Goal: Navigation & Orientation: Find specific page/section

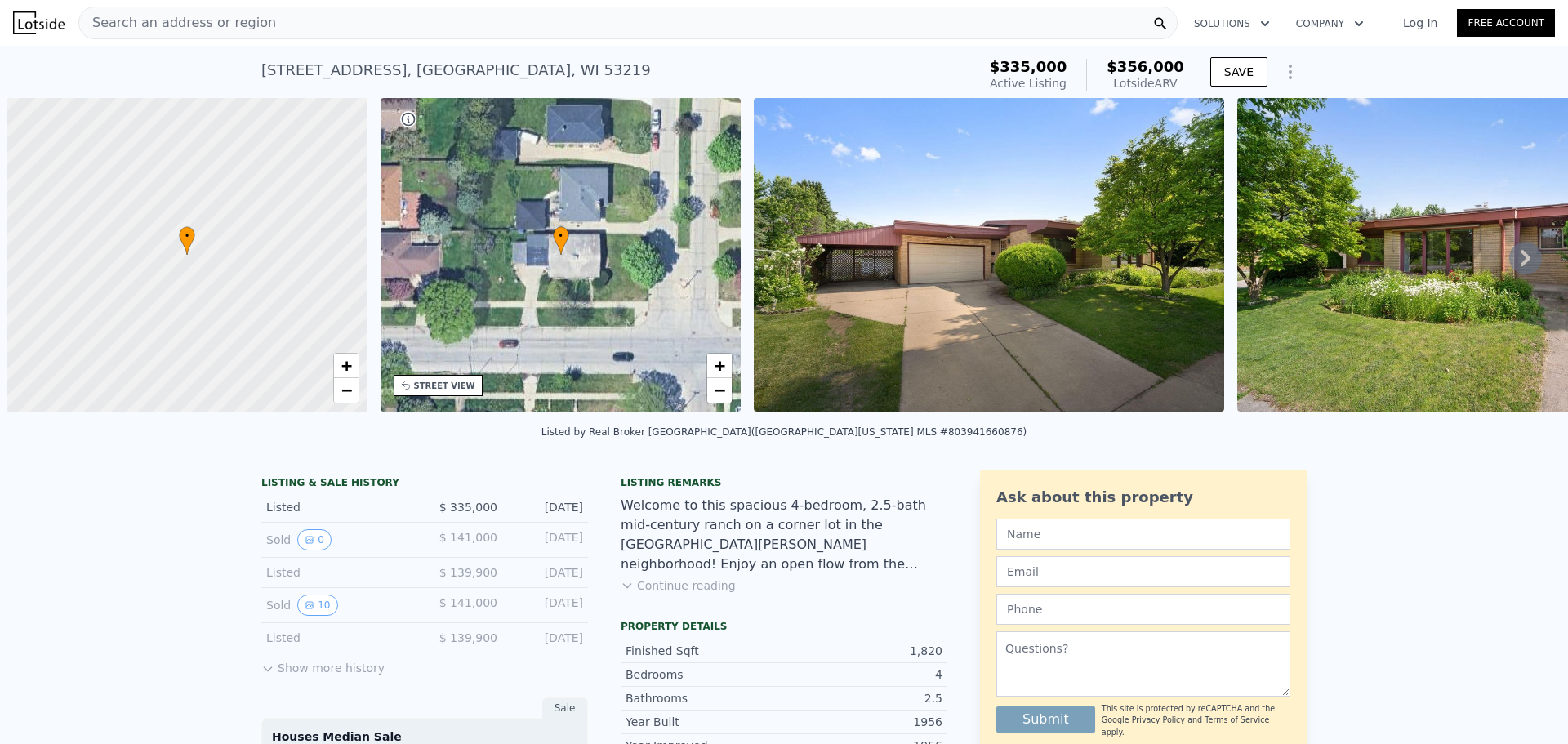
scroll to position [0, 7]
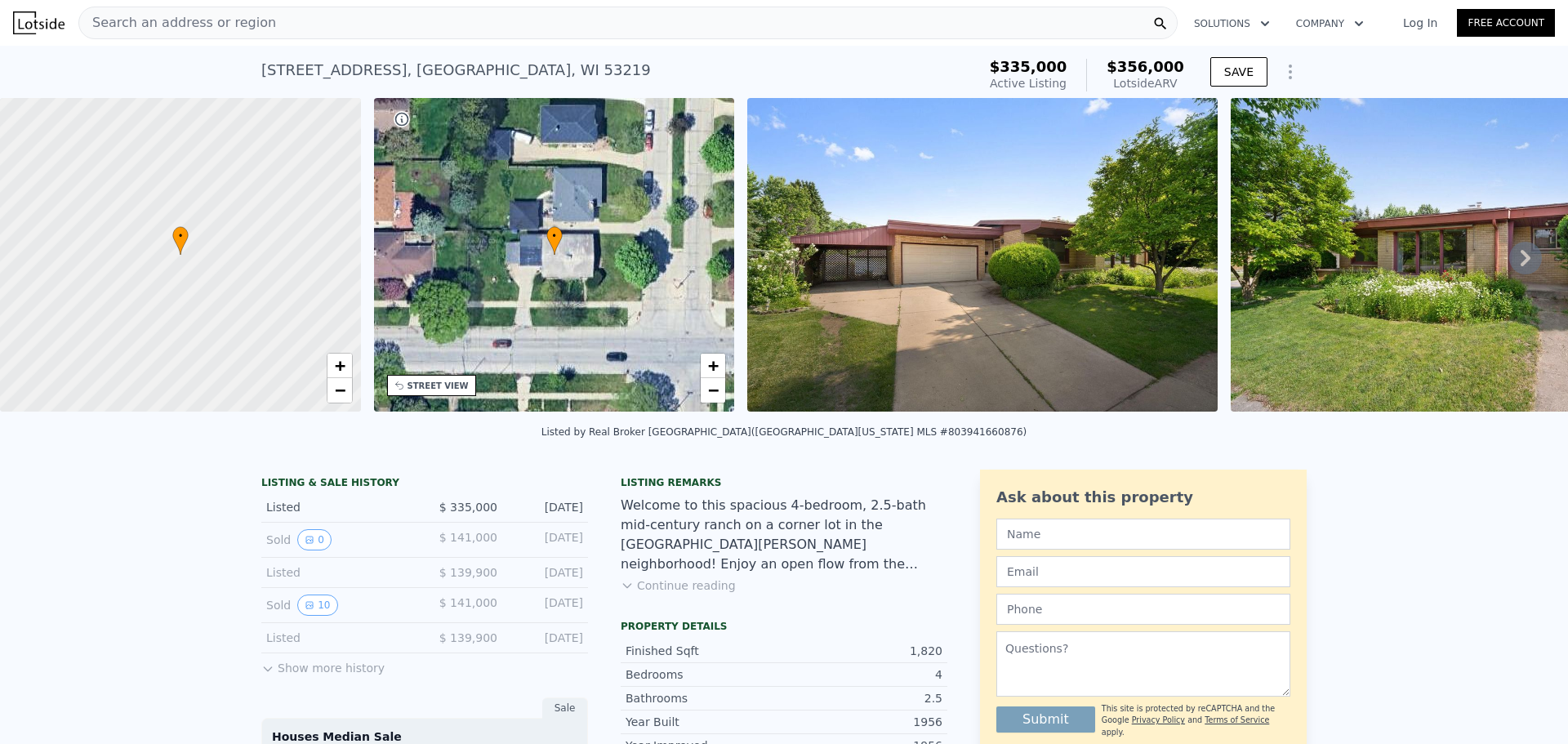
click at [1515, 257] on icon at bounding box center [1526, 258] width 33 height 33
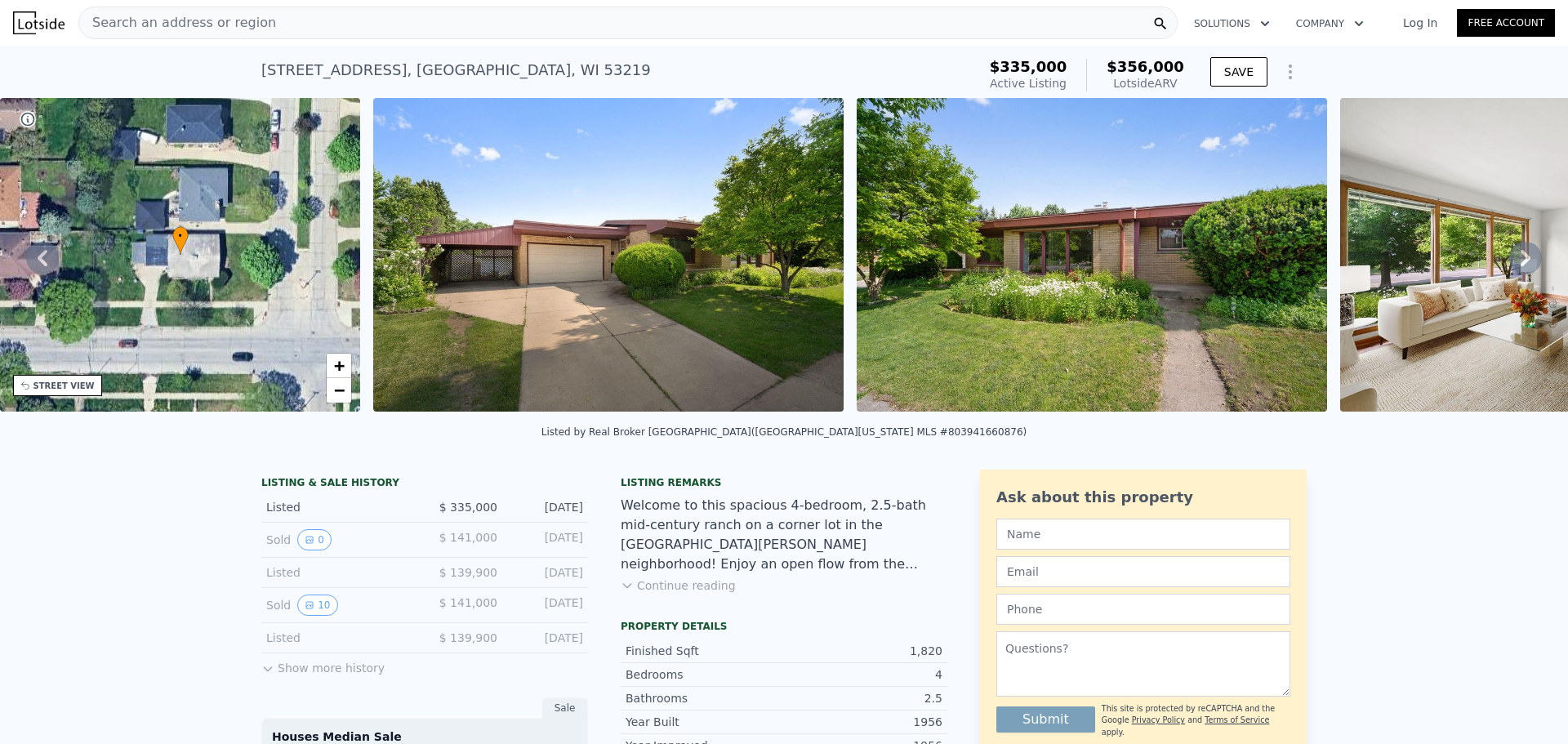
click at [1515, 257] on icon at bounding box center [1526, 258] width 33 height 33
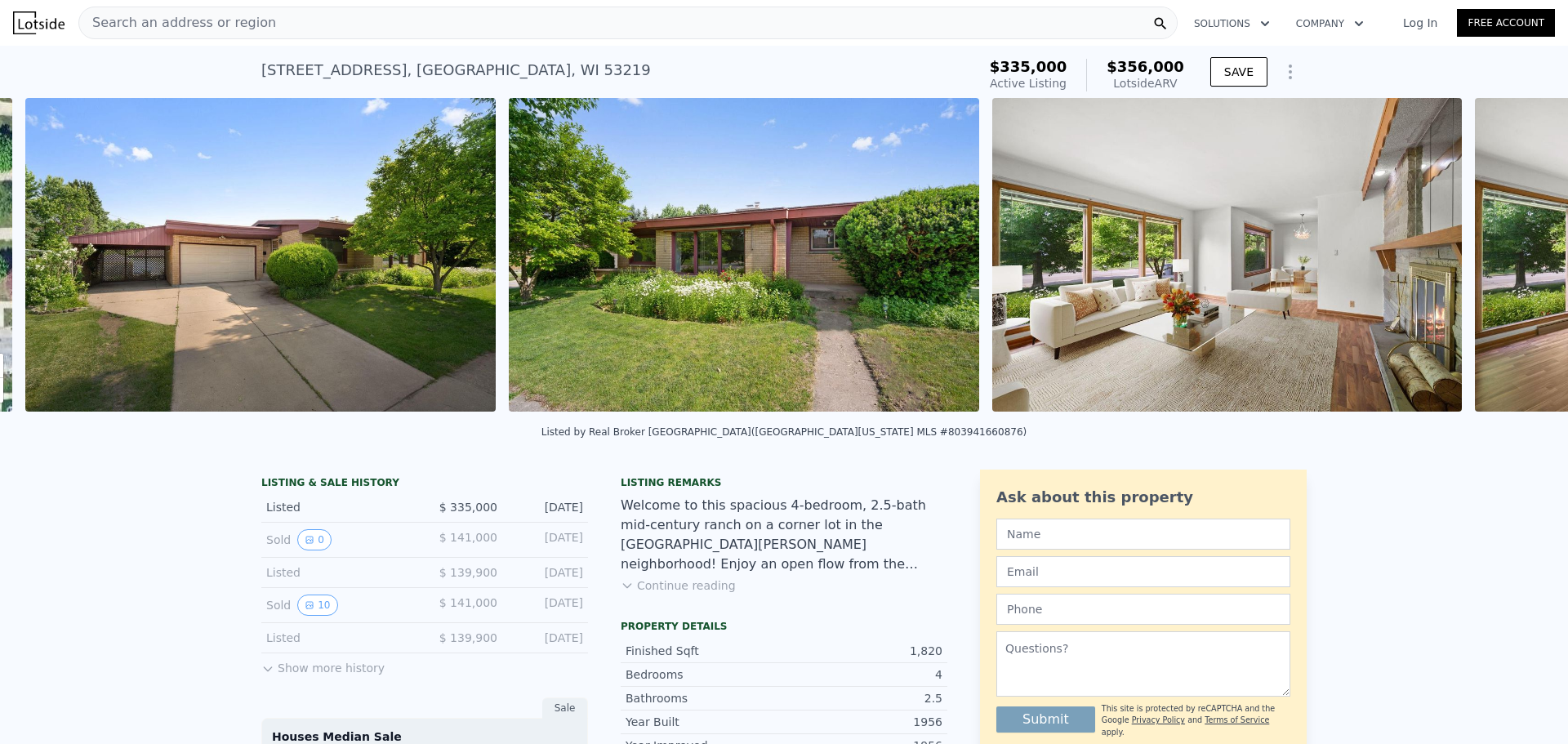
scroll to position [0, 747]
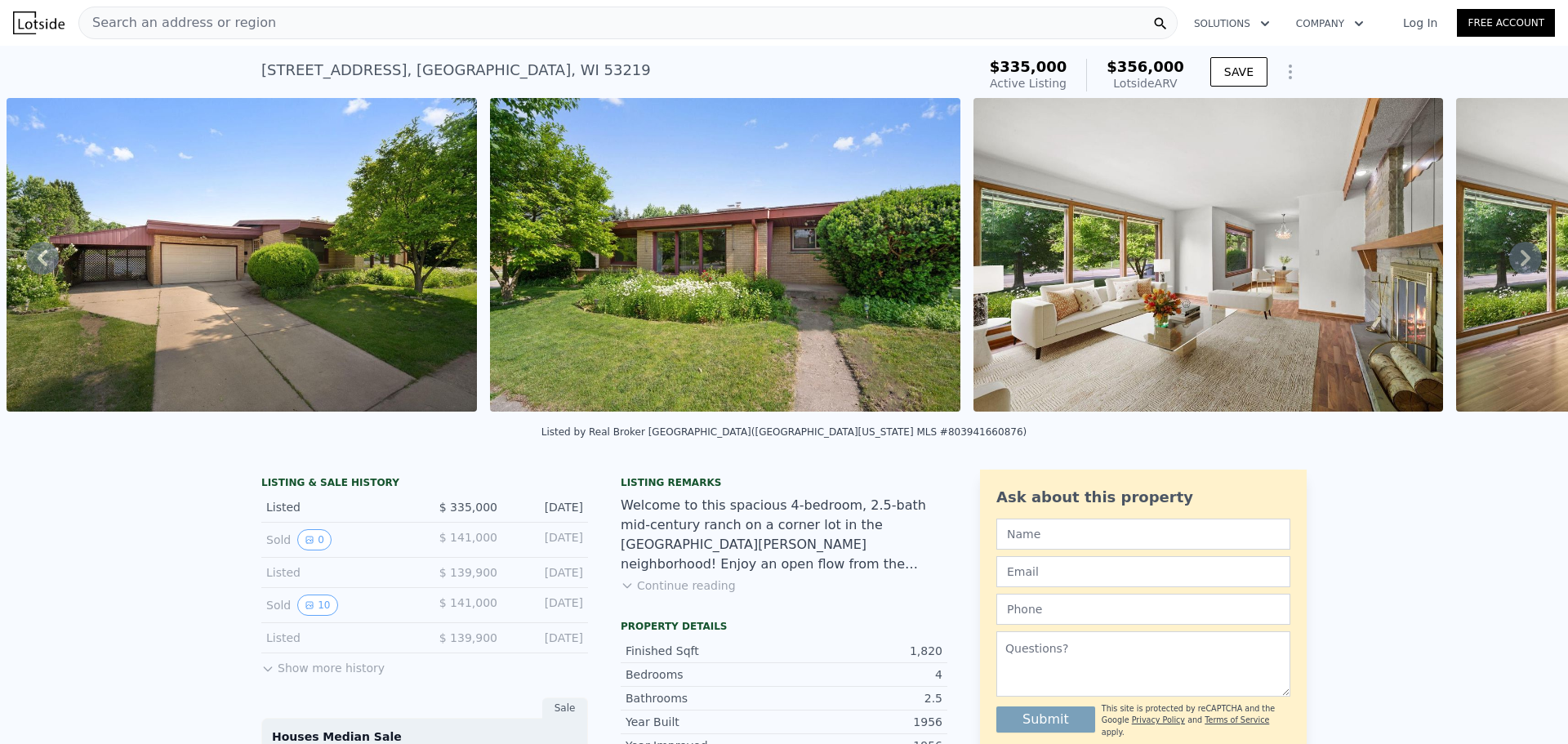
click at [1515, 257] on icon at bounding box center [1526, 258] width 33 height 33
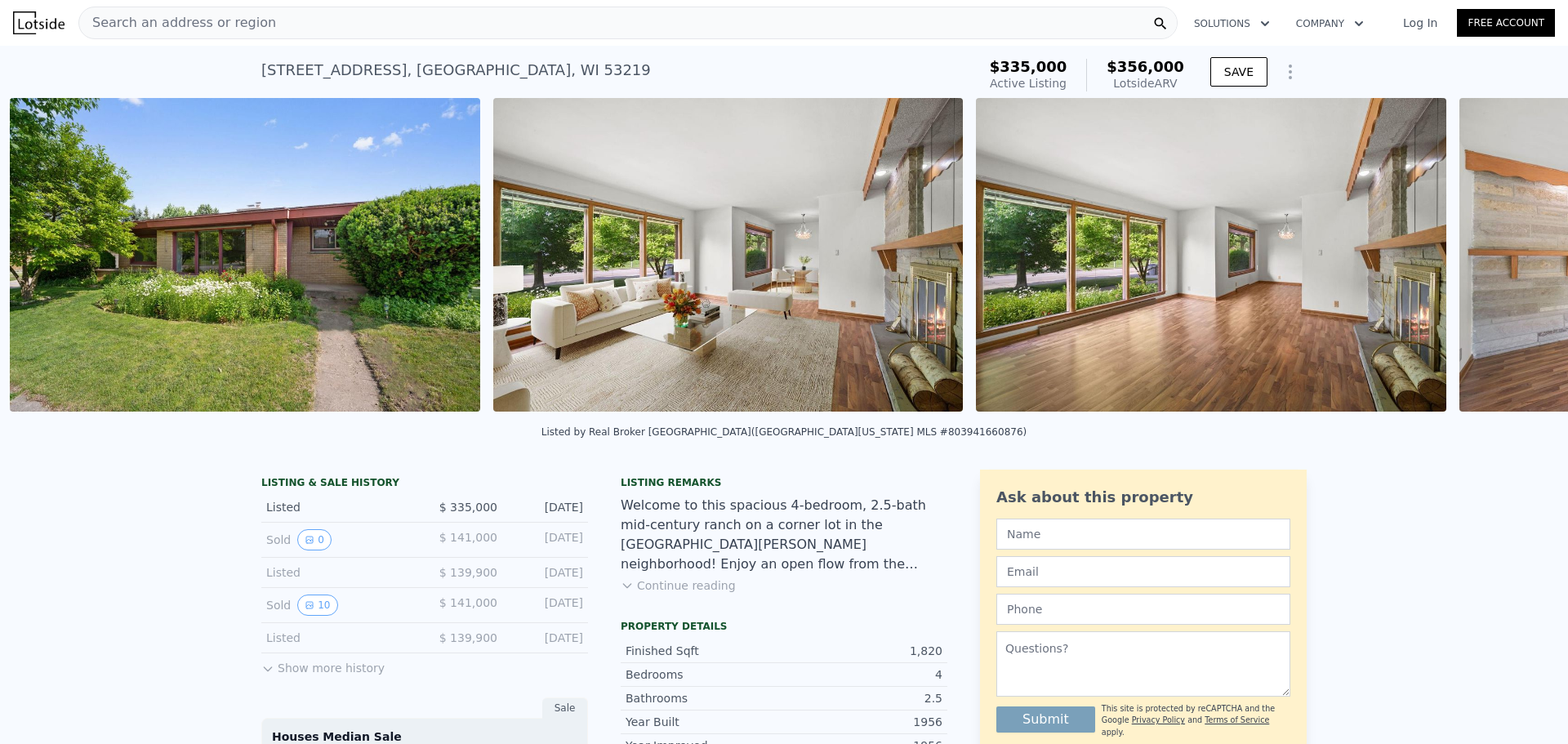
scroll to position [0, 1231]
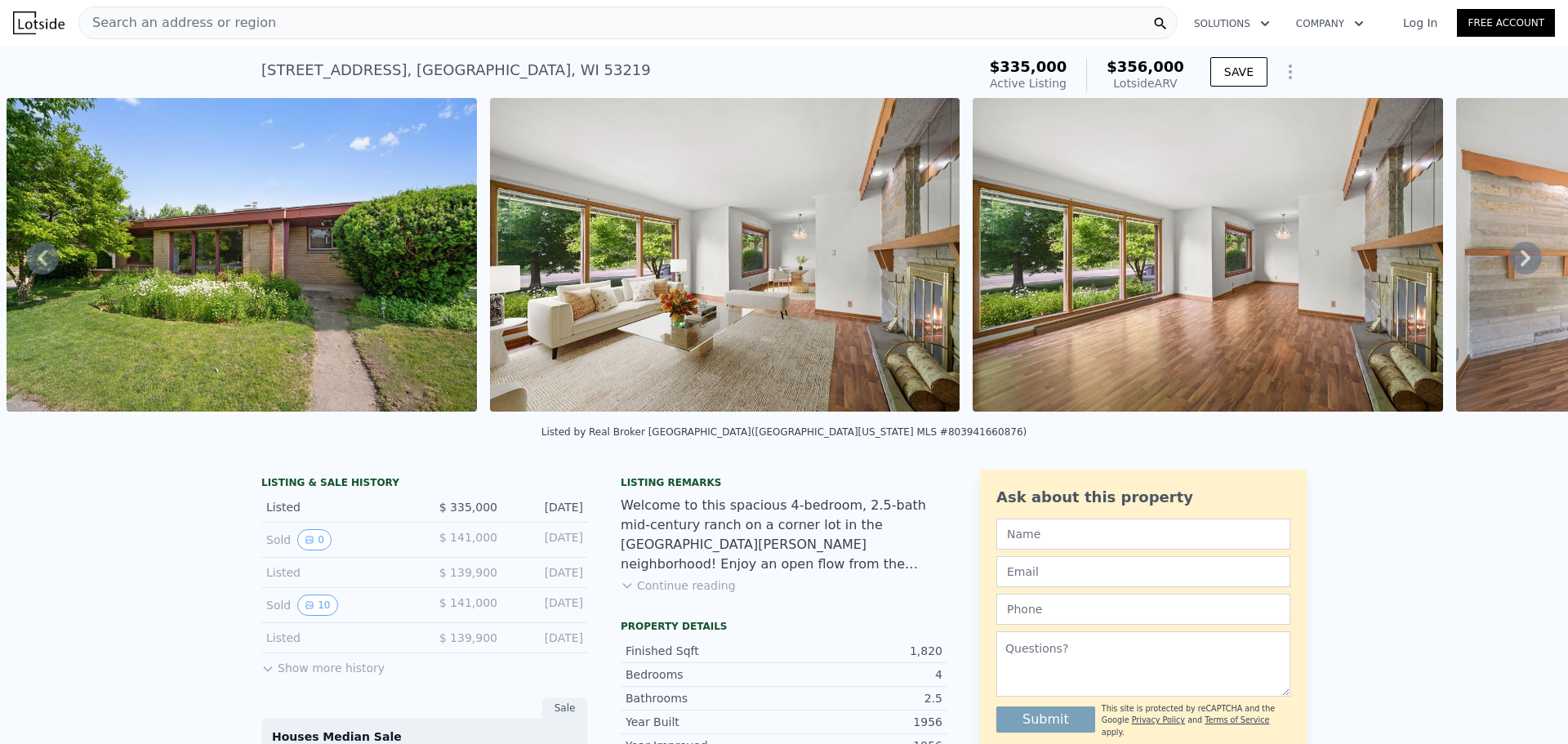
click at [1515, 257] on icon at bounding box center [1526, 258] width 33 height 33
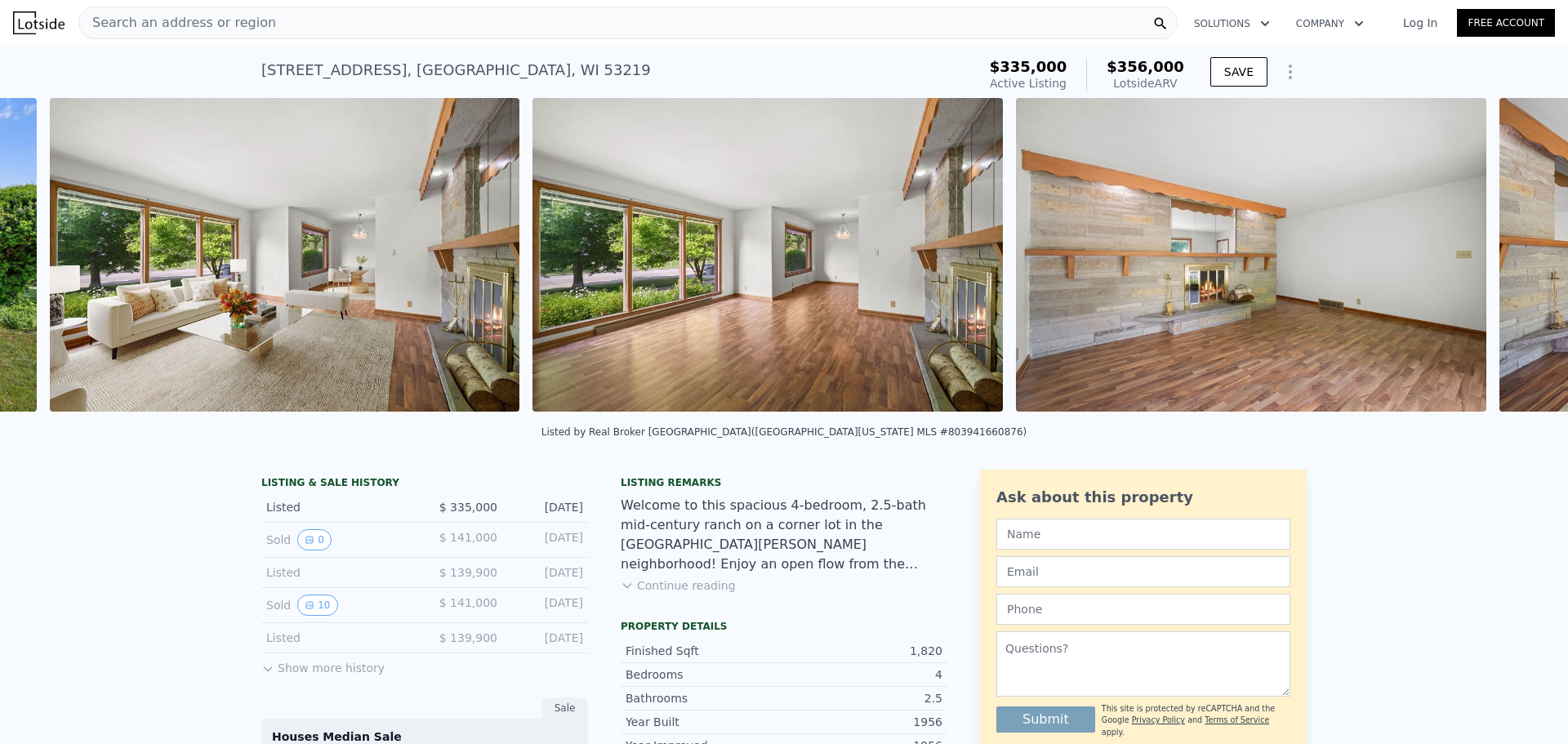
scroll to position [0, 1714]
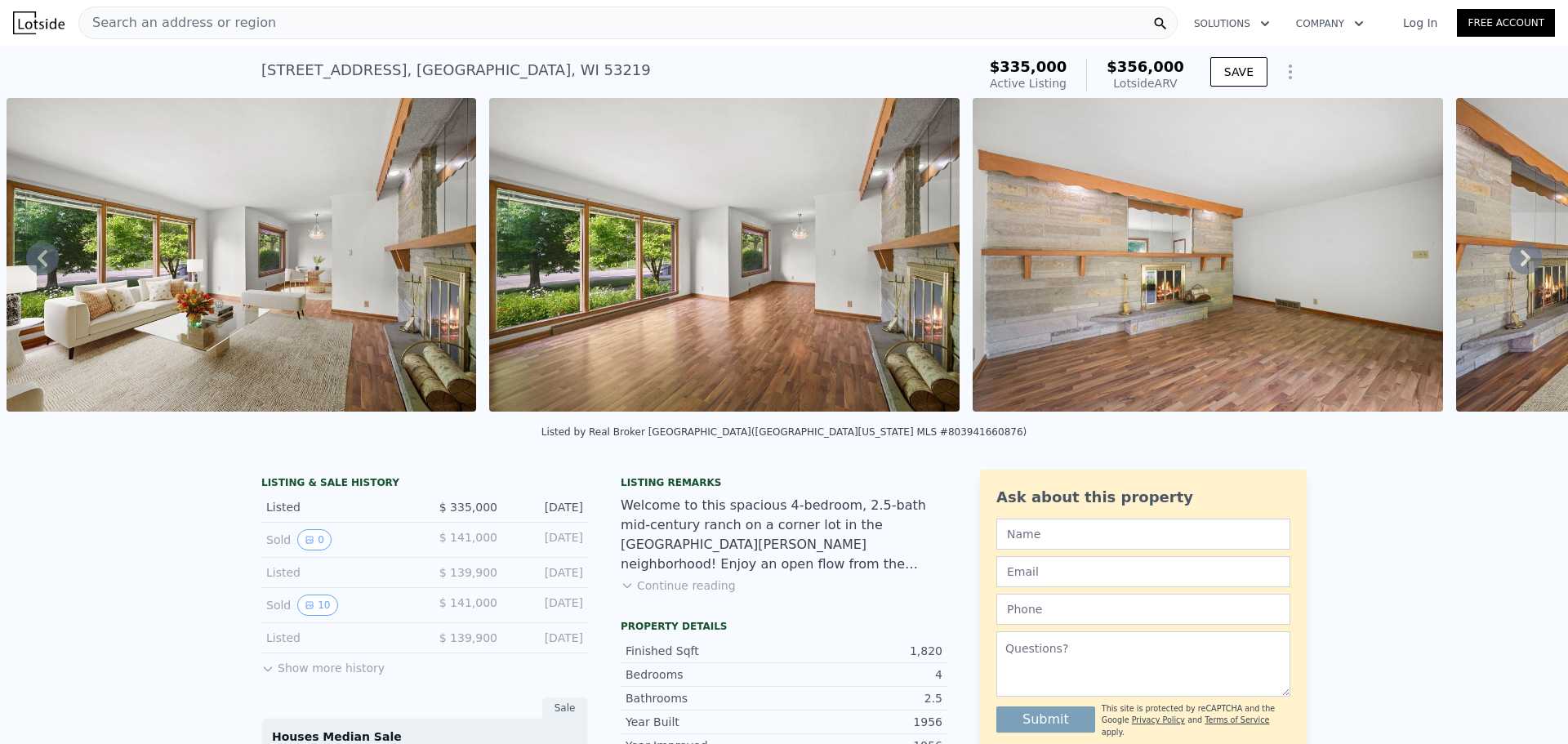
click at [1515, 257] on icon at bounding box center [1526, 258] width 33 height 33
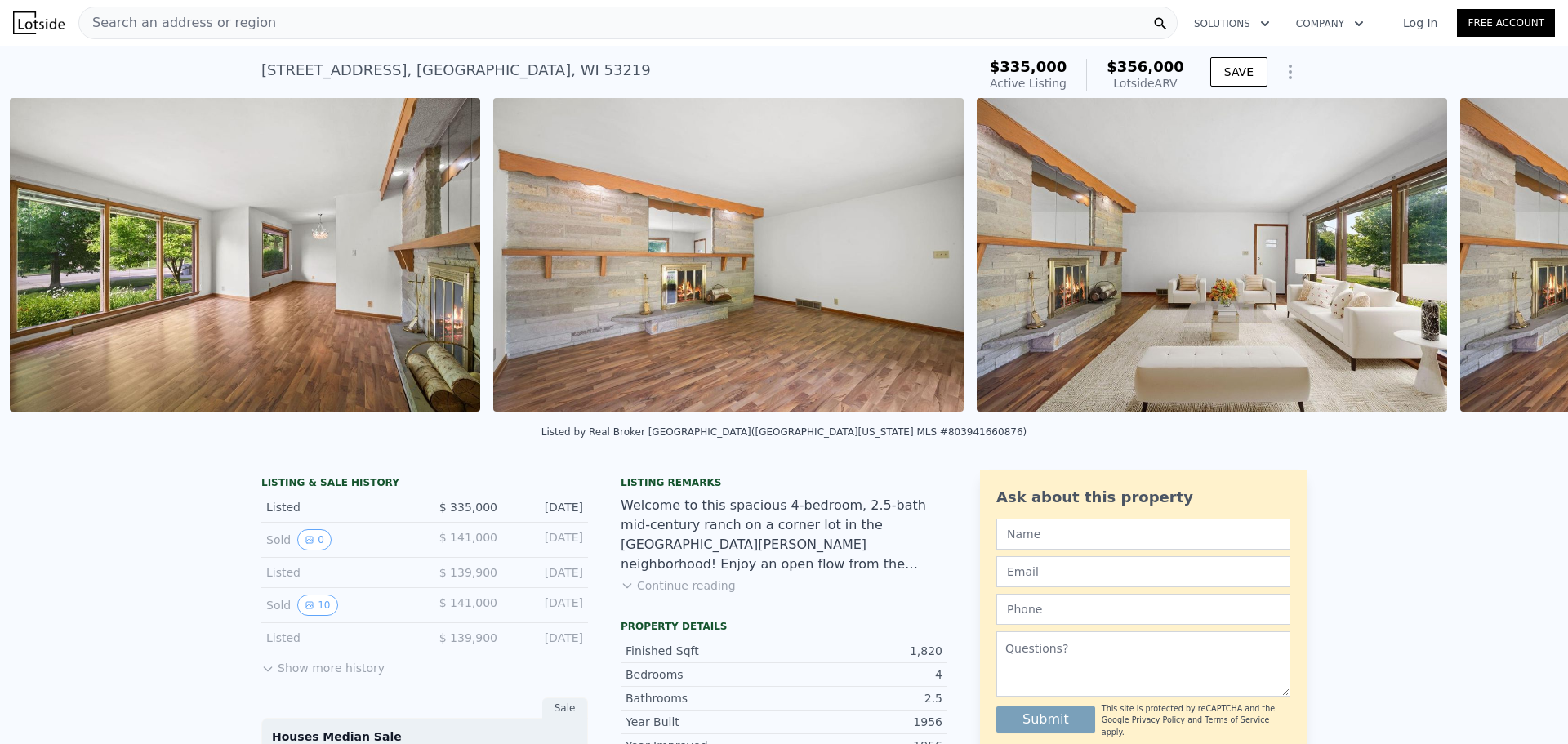
scroll to position [0, 2197]
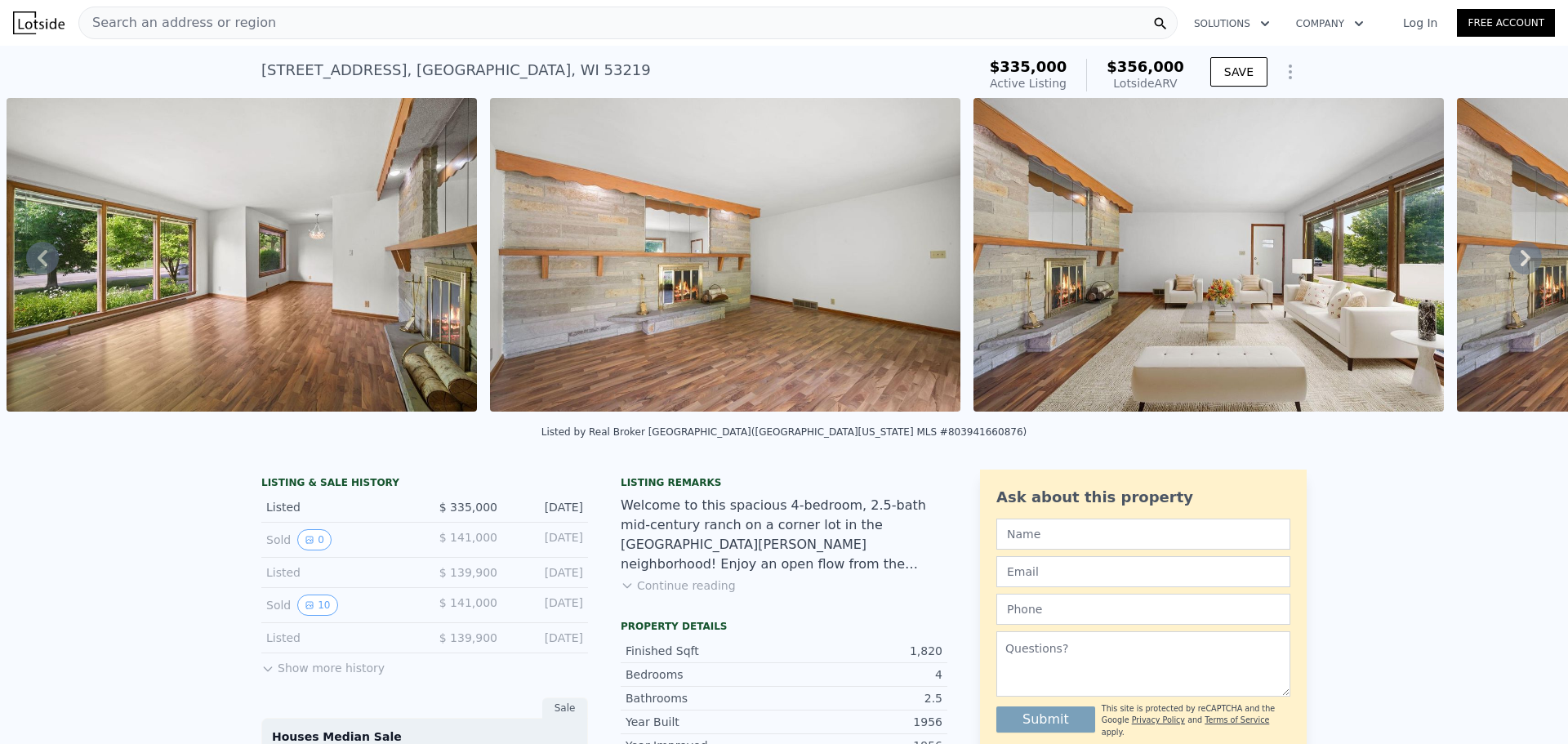
click at [1515, 257] on icon at bounding box center [1526, 258] width 33 height 33
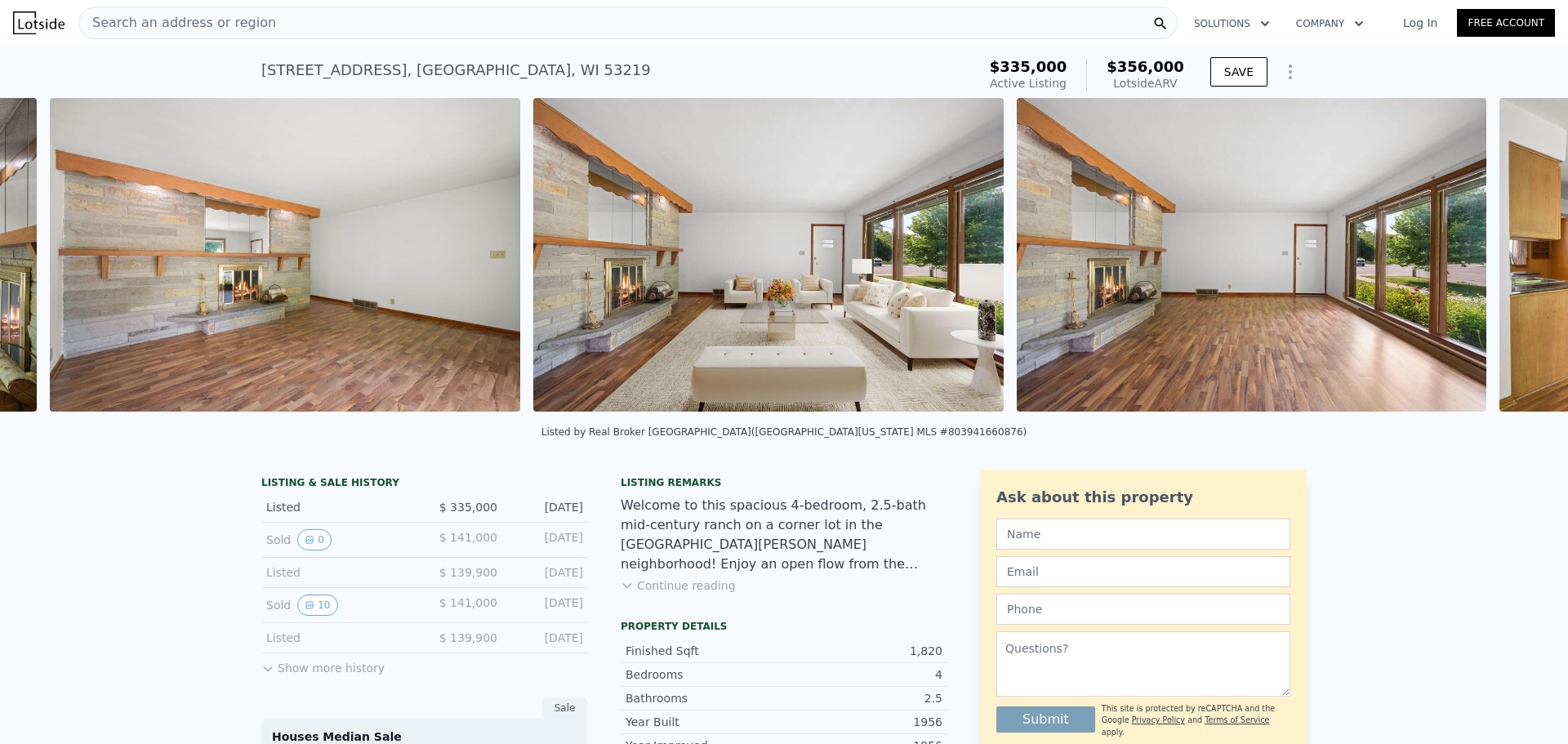
scroll to position [0, 2681]
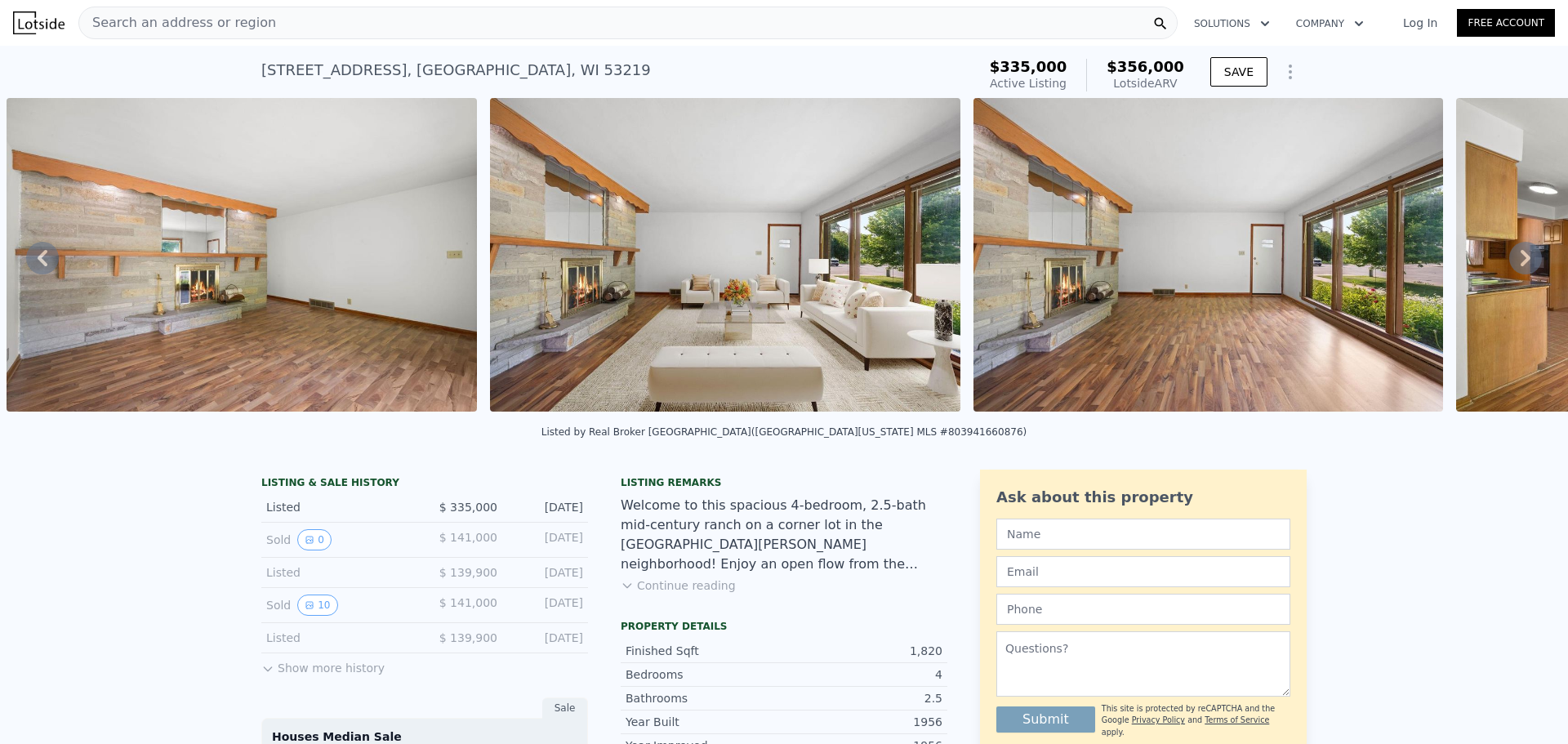
click at [1515, 257] on icon at bounding box center [1526, 258] width 33 height 33
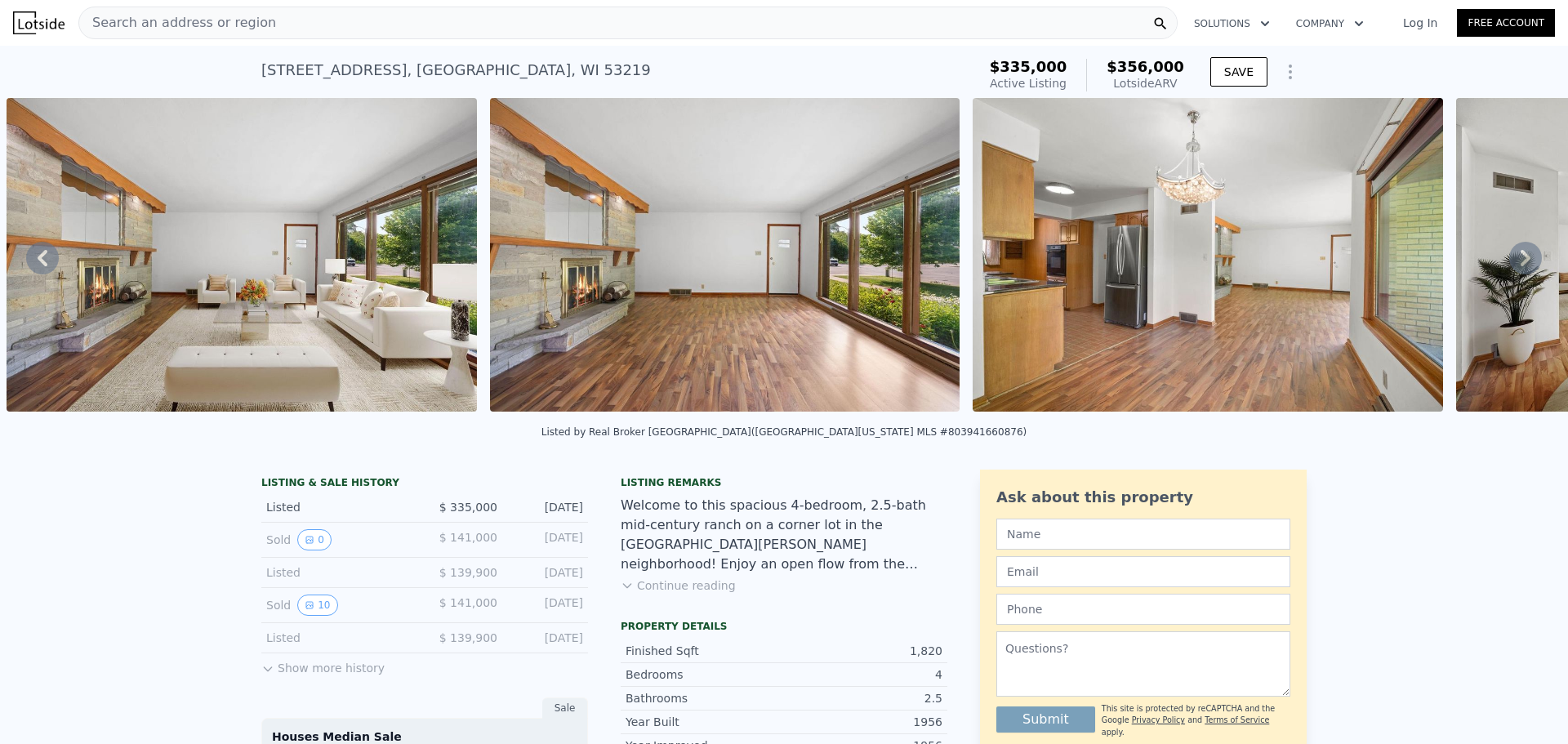
click at [1515, 257] on icon at bounding box center [1526, 258] width 33 height 33
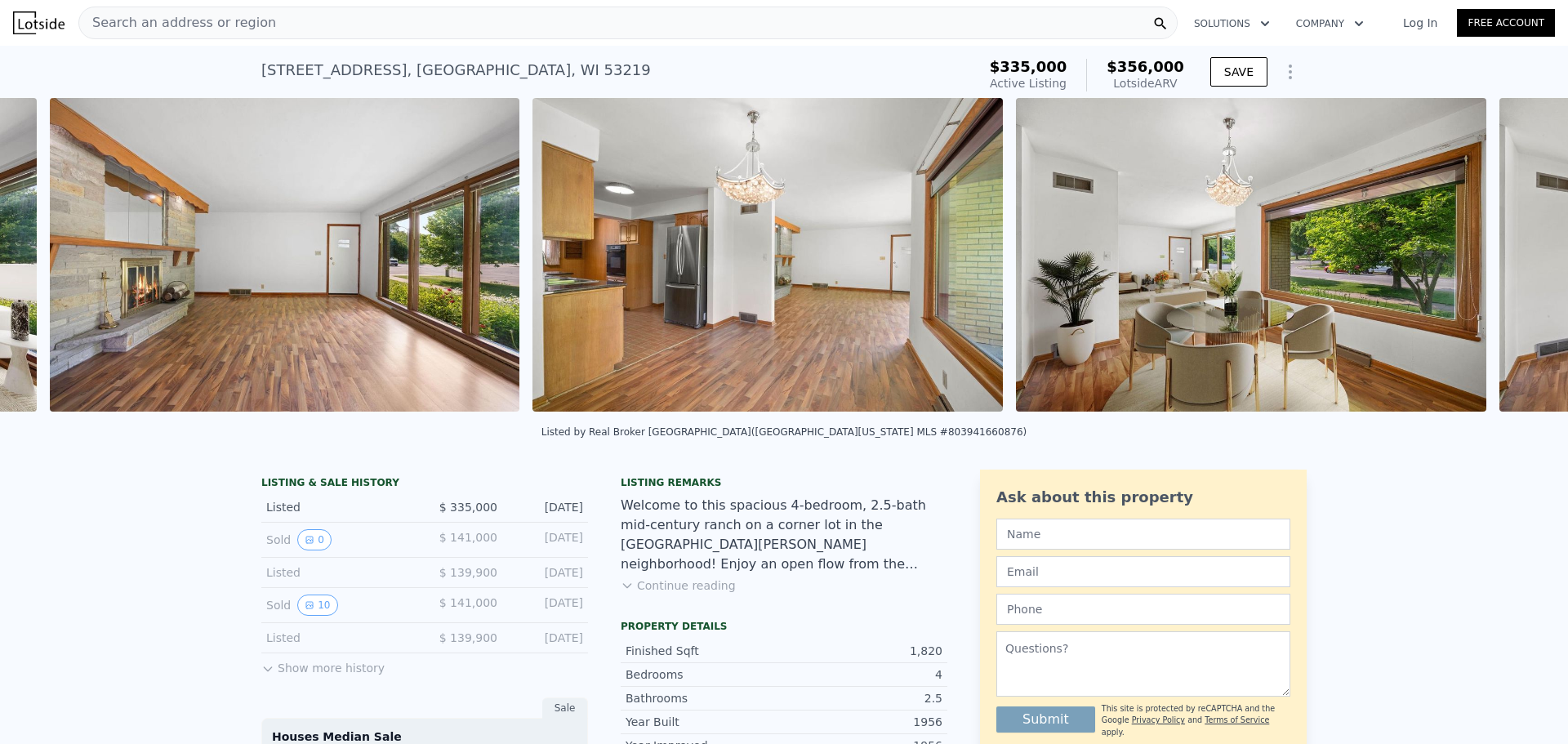
scroll to position [0, 3648]
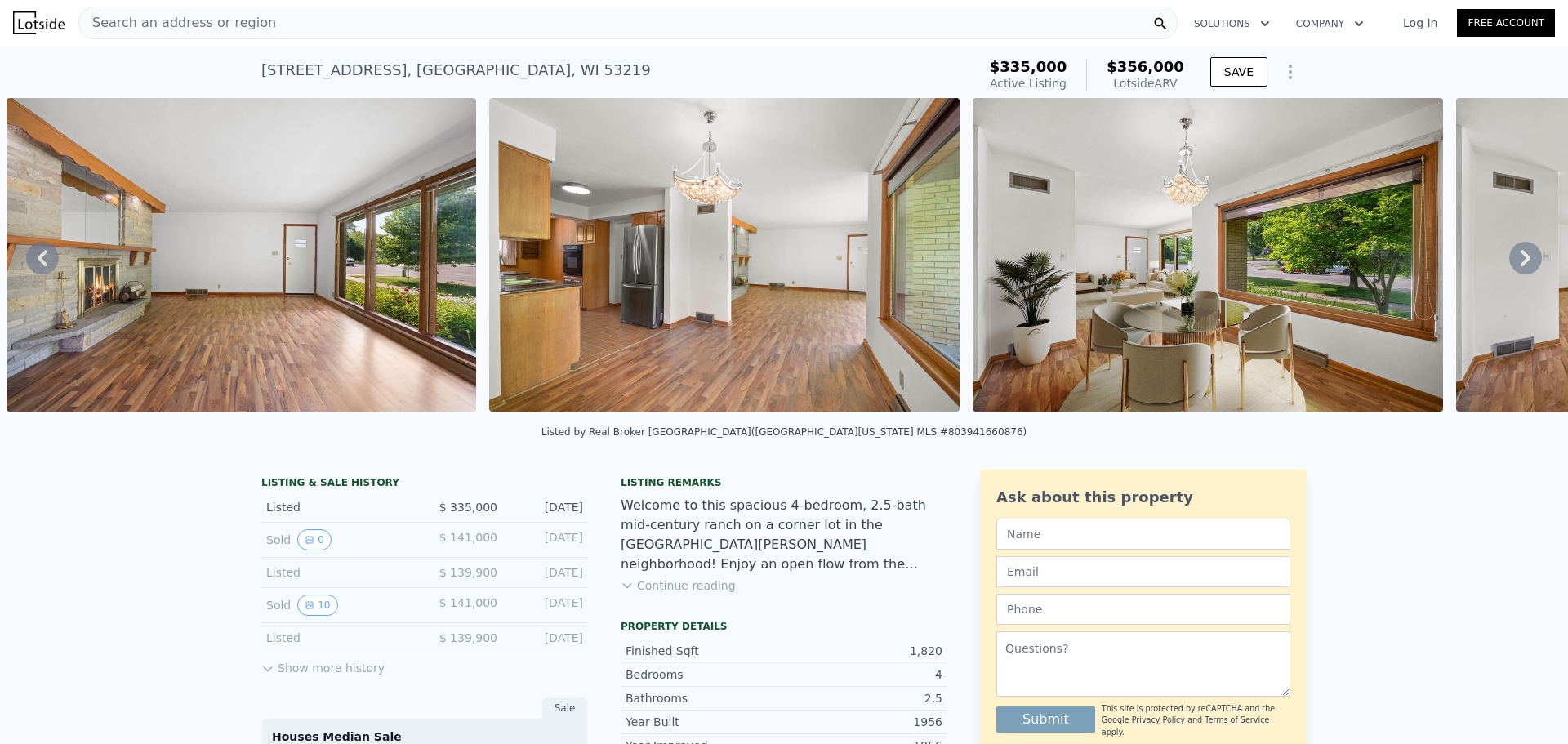
click at [1515, 257] on icon at bounding box center [1526, 258] width 33 height 33
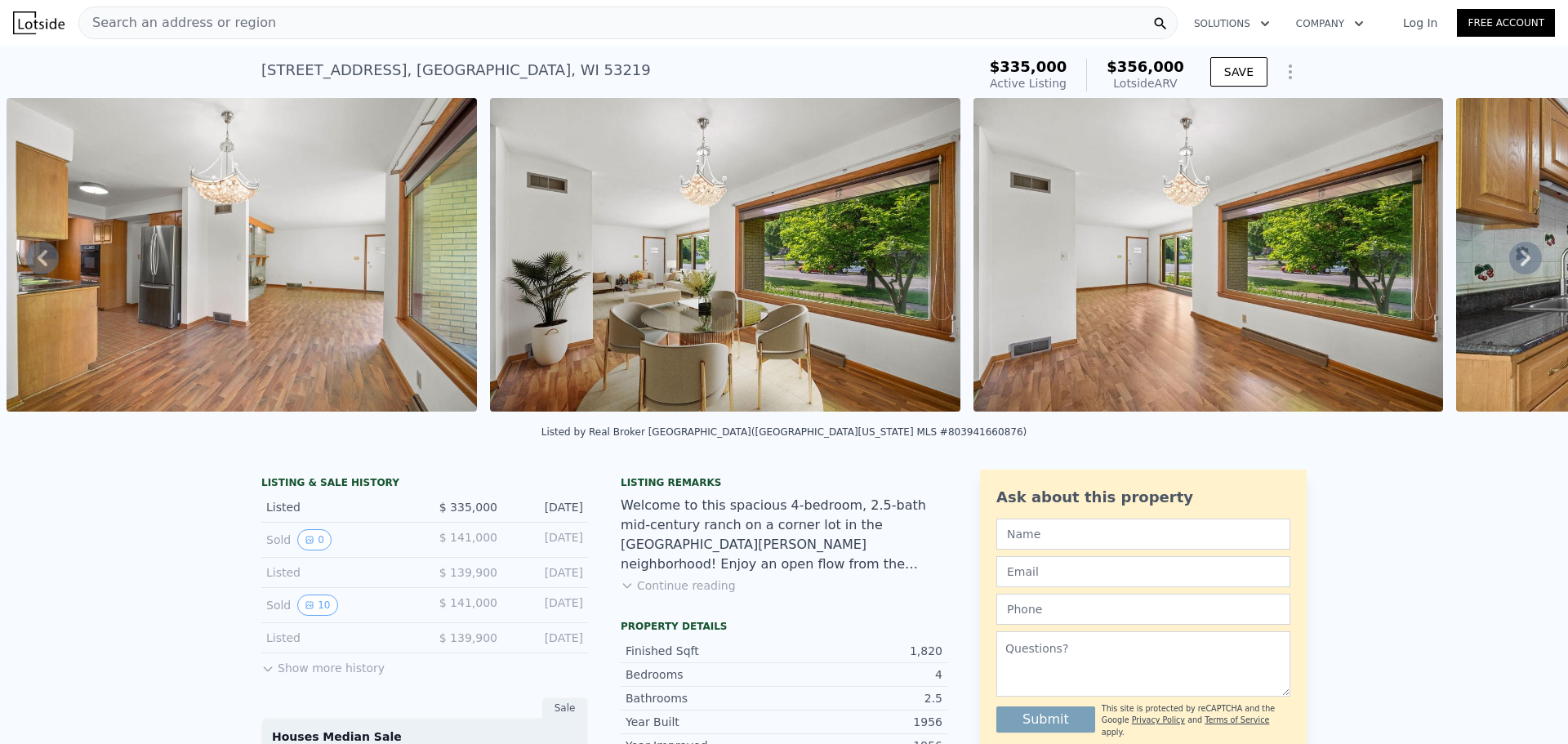
click at [1515, 257] on icon at bounding box center [1526, 258] width 33 height 33
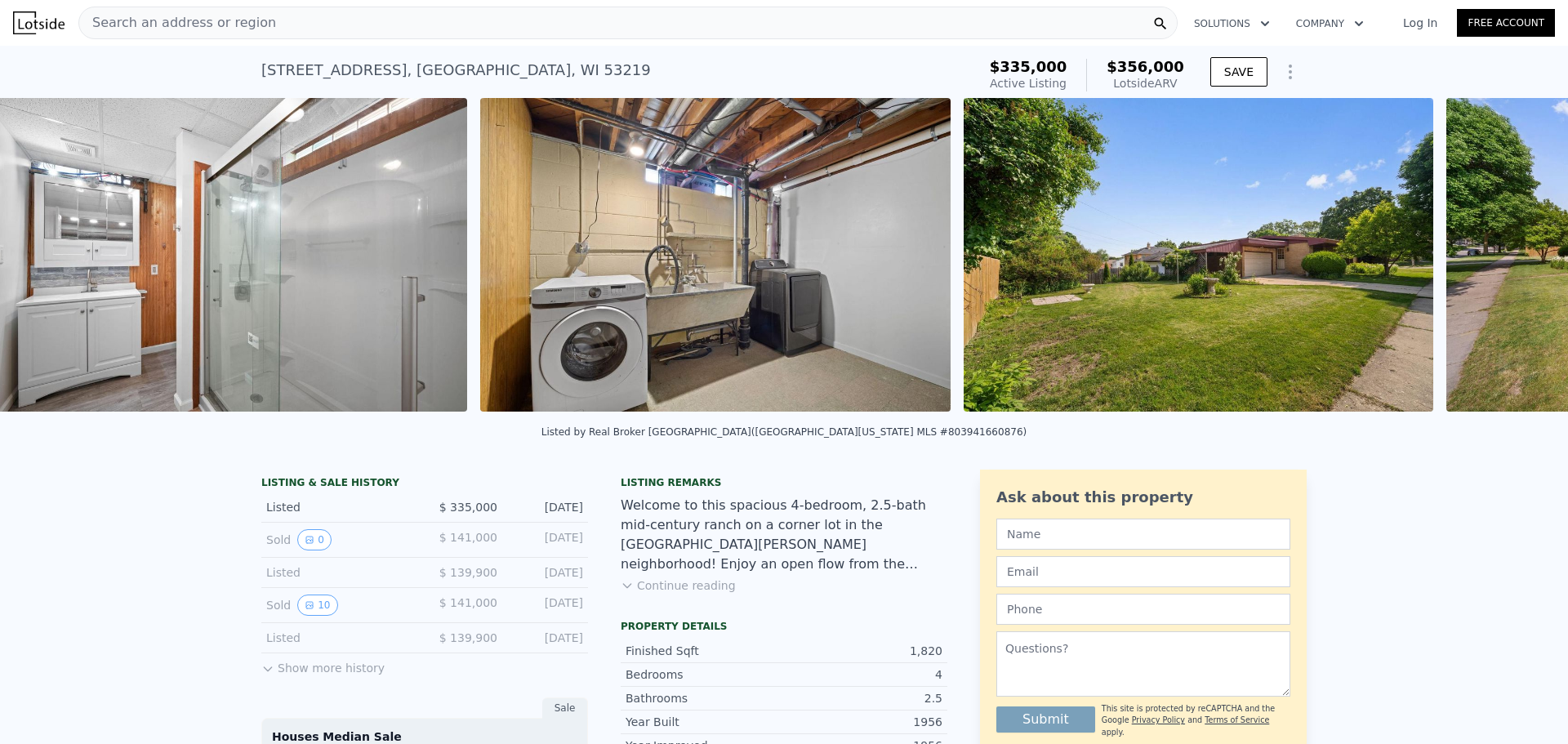
scroll to position [0, 14281]
